Goal: Information Seeking & Learning: Learn about a topic

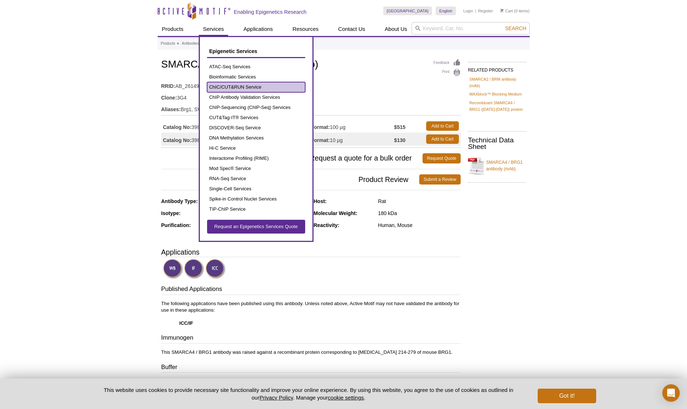
click at [236, 90] on link "ChIC/CUT&RUN Service" at bounding box center [256, 87] width 98 height 10
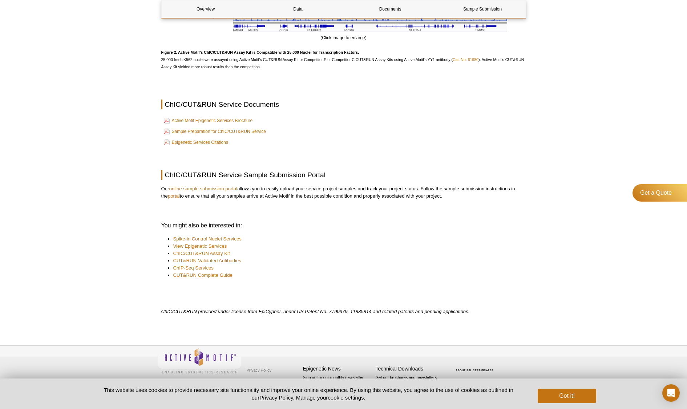
scroll to position [908, 0]
click at [204, 260] on link "CUT&RUN-Validated Antibodies" at bounding box center [207, 260] width 68 height 7
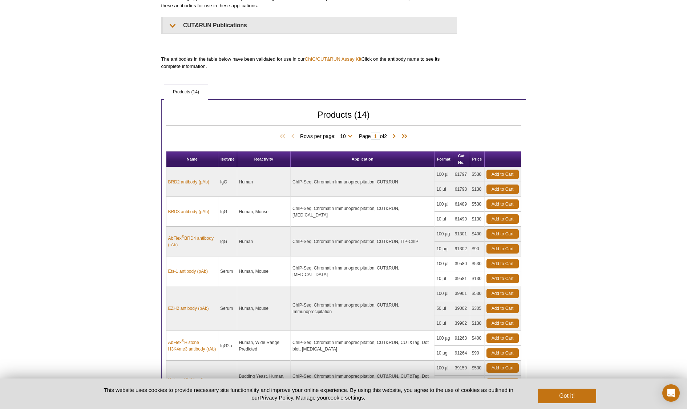
scroll to position [205, 0]
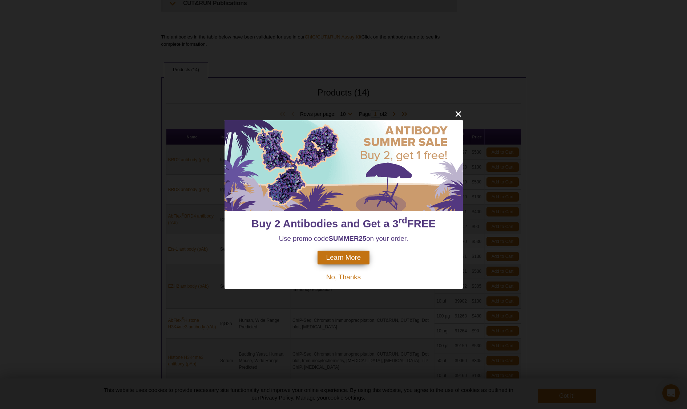
click at [337, 276] on span "No, Thanks" at bounding box center [343, 277] width 34 height 8
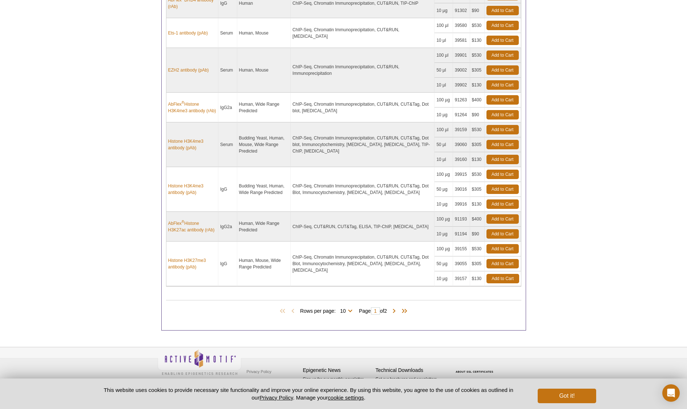
scroll to position [423, 0]
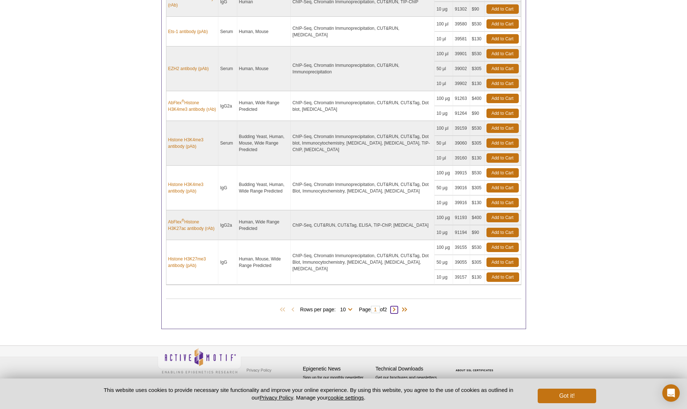
click at [396, 309] on span at bounding box center [393, 309] width 7 height 7
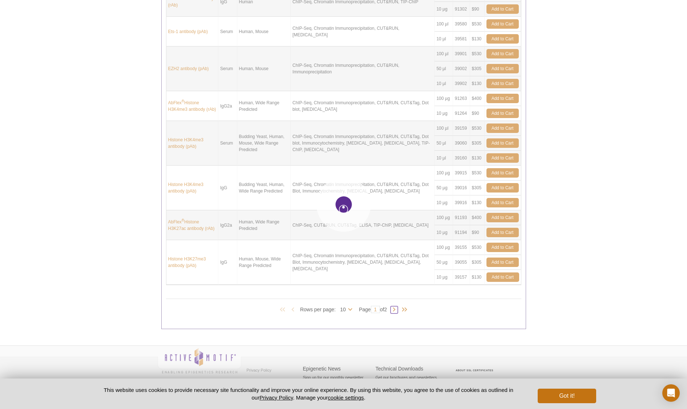
type input "2"
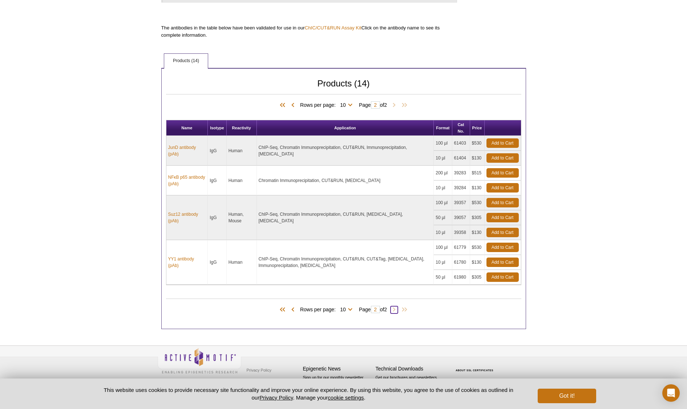
scroll to position [210, 0]
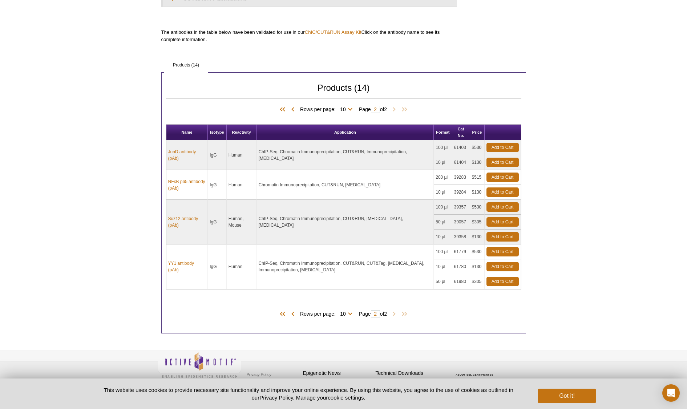
click at [143, 250] on div "Active Motif Logo Enabling Epigenetics Research 0 Search Skip to content Active…" at bounding box center [343, 101] width 687 height 623
